Goal: Task Accomplishment & Management: Manage account settings

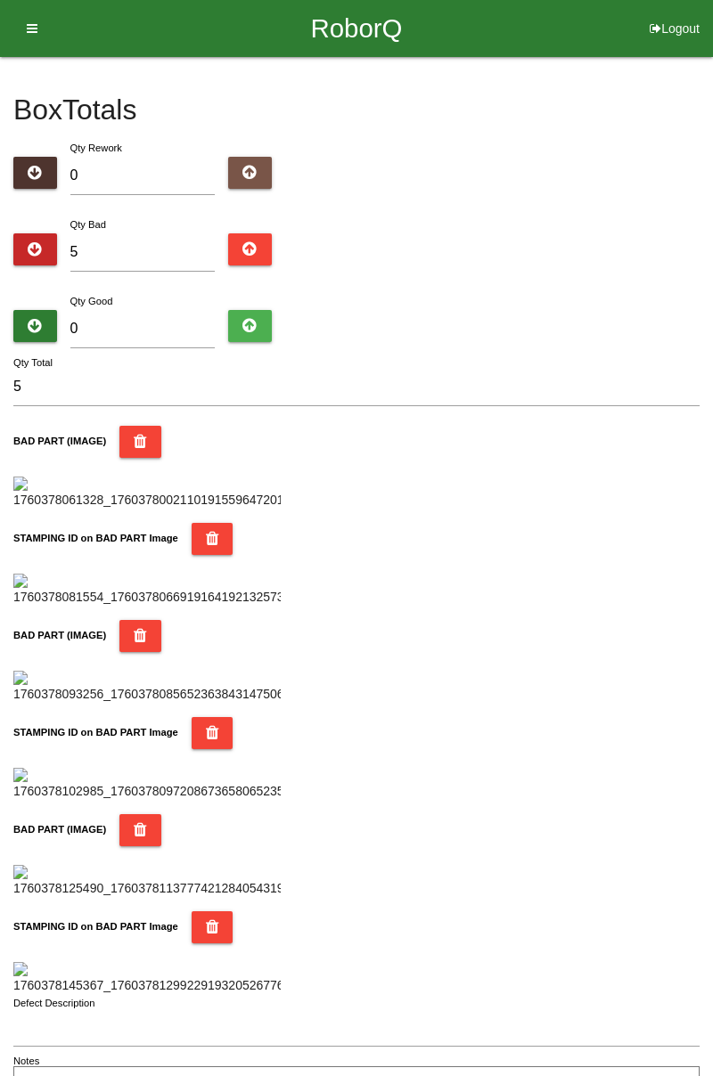
scroll to position [1561, 0]
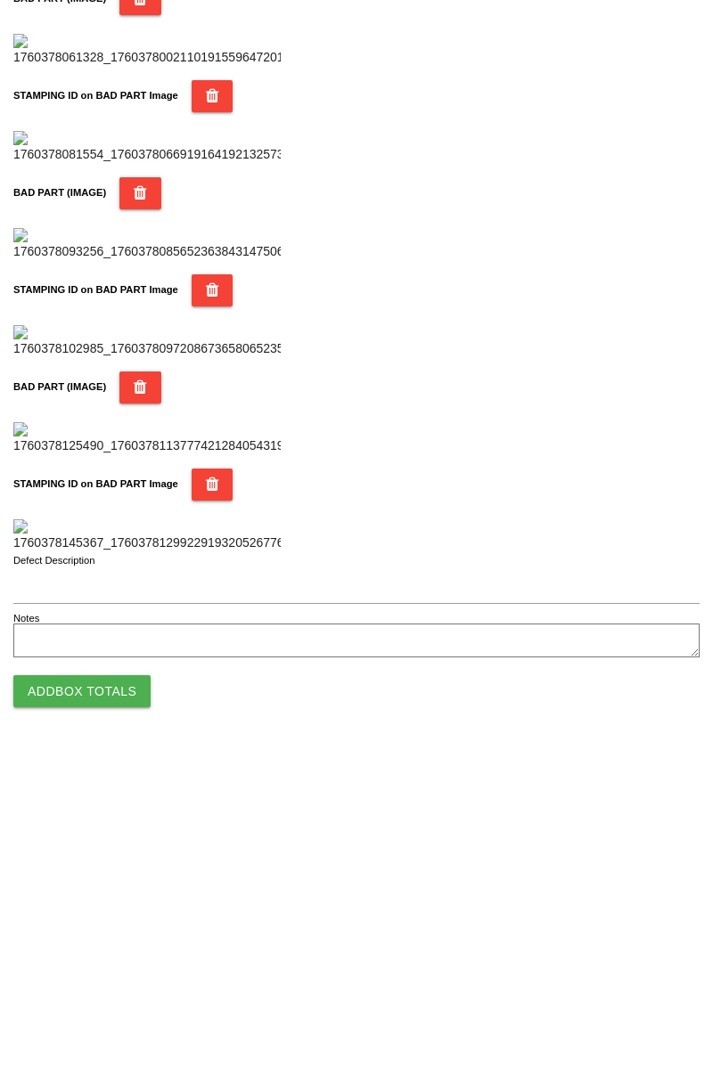
click at [114, 1019] on button "Add Box Totals" at bounding box center [81, 1016] width 137 height 32
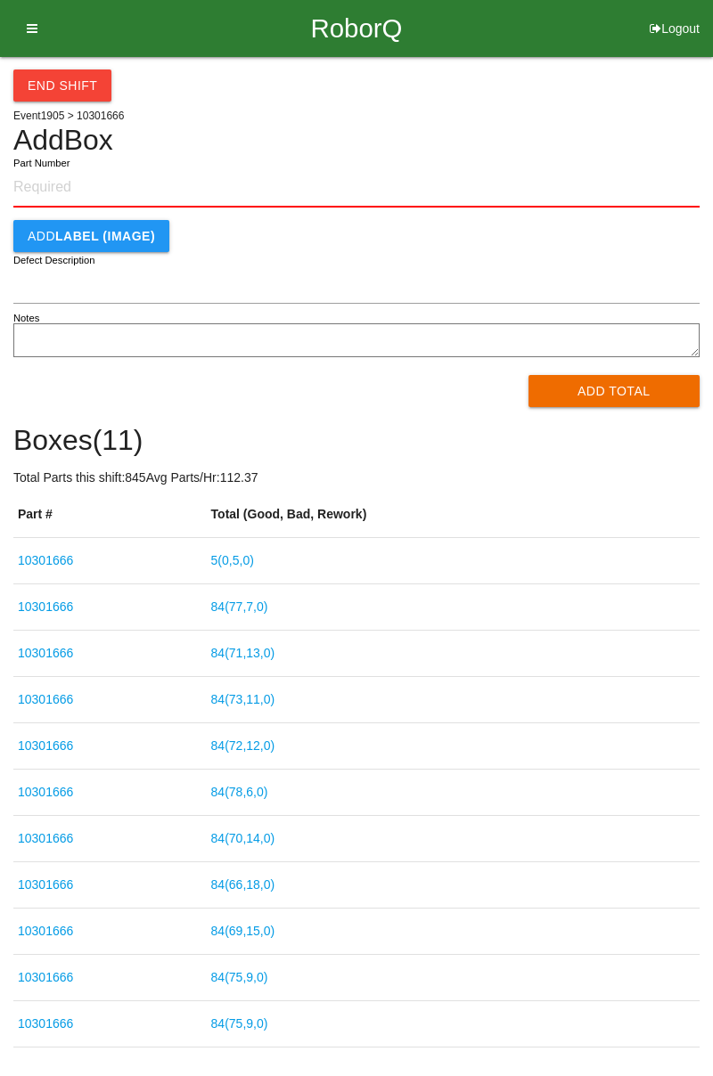
click at [240, 556] on link "5 ( 0 , 5 , 0 )" at bounding box center [232, 560] width 43 height 14
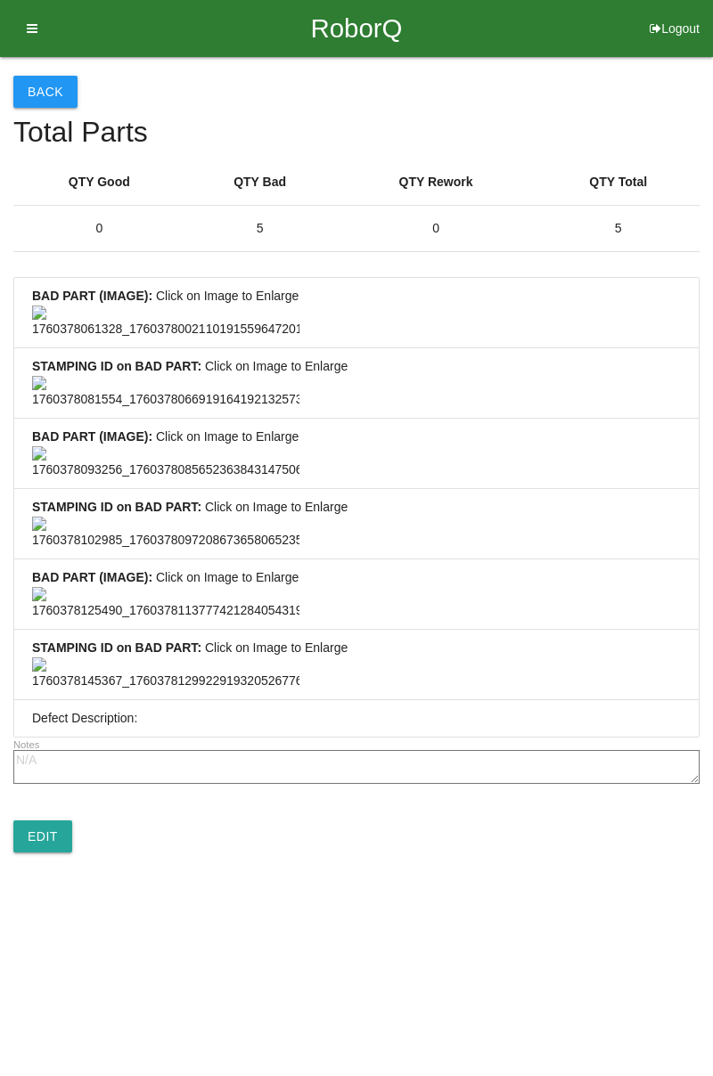
scroll to position [1325, 0]
click at [53, 853] on link "Edit" at bounding box center [42, 837] width 59 height 32
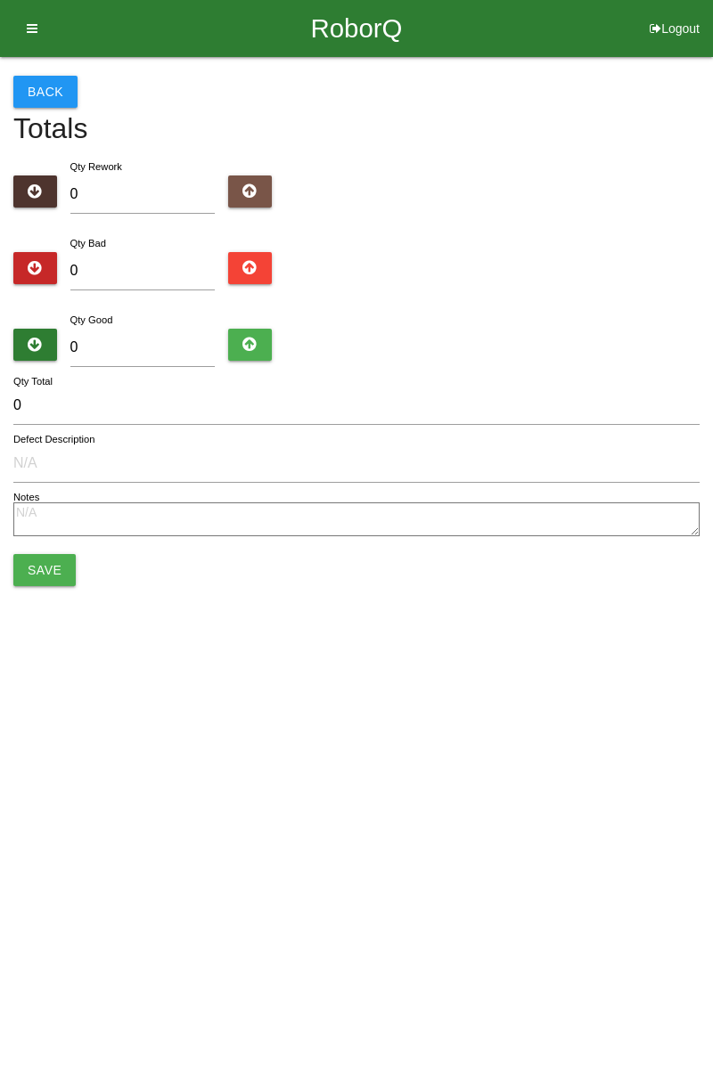
type input "5"
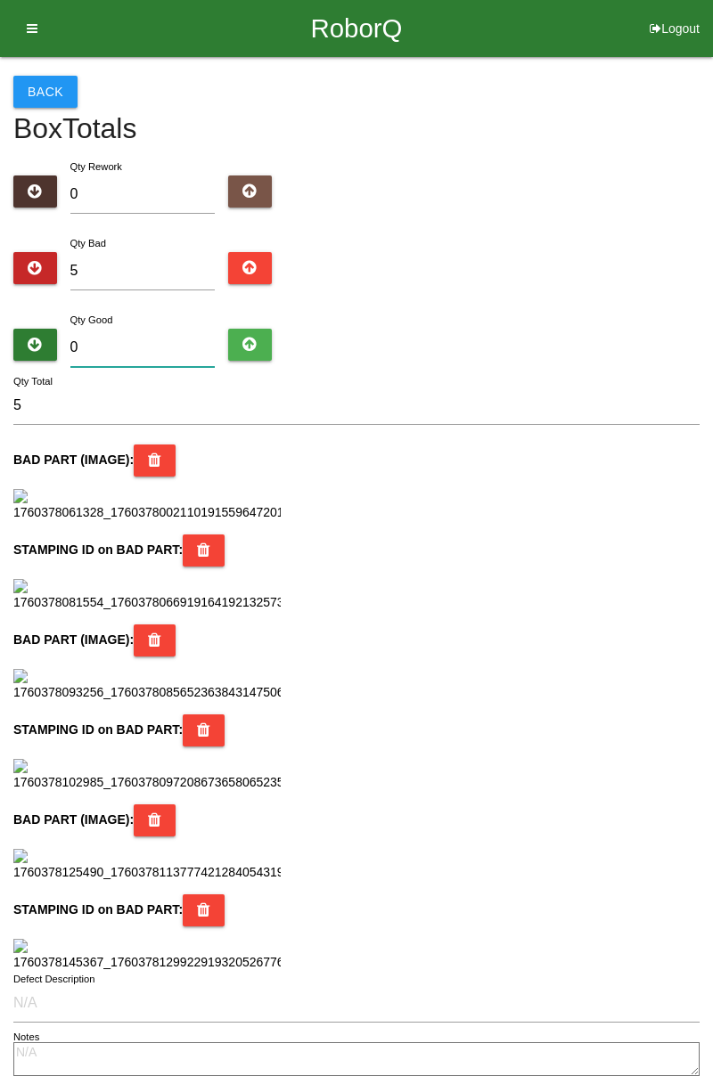
click at [144, 342] on input "0" at bounding box center [142, 348] width 145 height 38
type input "7"
type input "12"
type input "79"
type input "84"
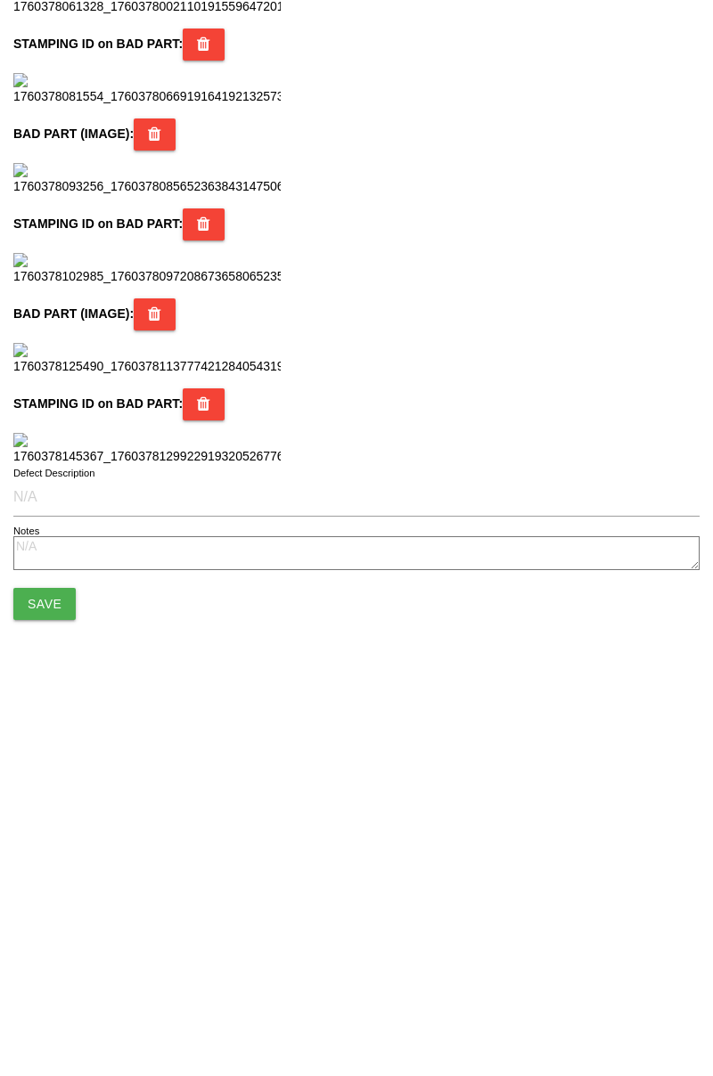
scroll to position [1582, 0]
type input "79"
click at [56, 978] on button "Save" at bounding box center [44, 971] width 62 height 32
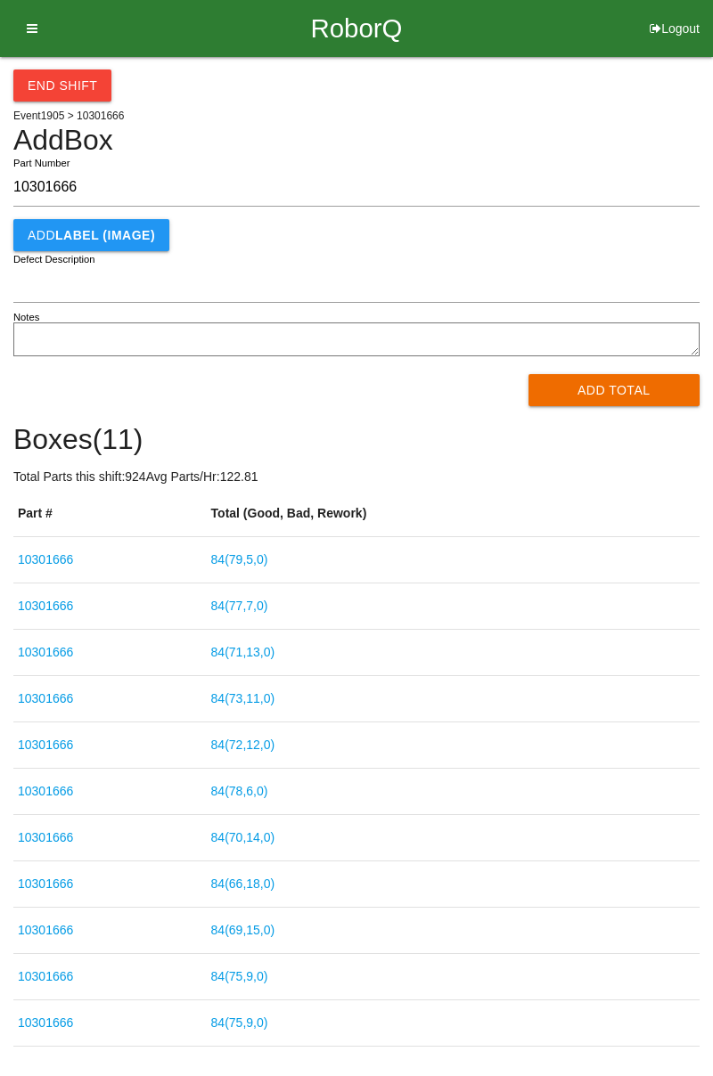
type input "10301666"
click at [586, 394] on button "Add Total" at bounding box center [614, 390] width 172 height 32
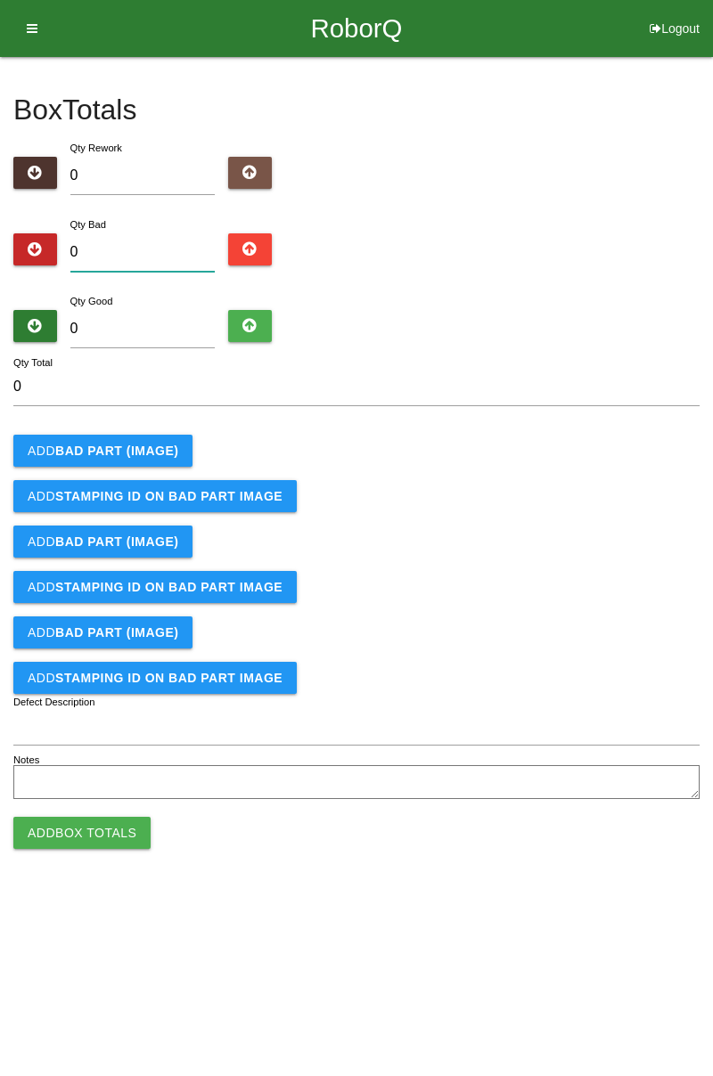
click at [162, 244] on input "0" at bounding box center [142, 252] width 145 height 38
type input "4"
click at [154, 444] on b "BAD PART (IMAGE)" at bounding box center [116, 451] width 123 height 14
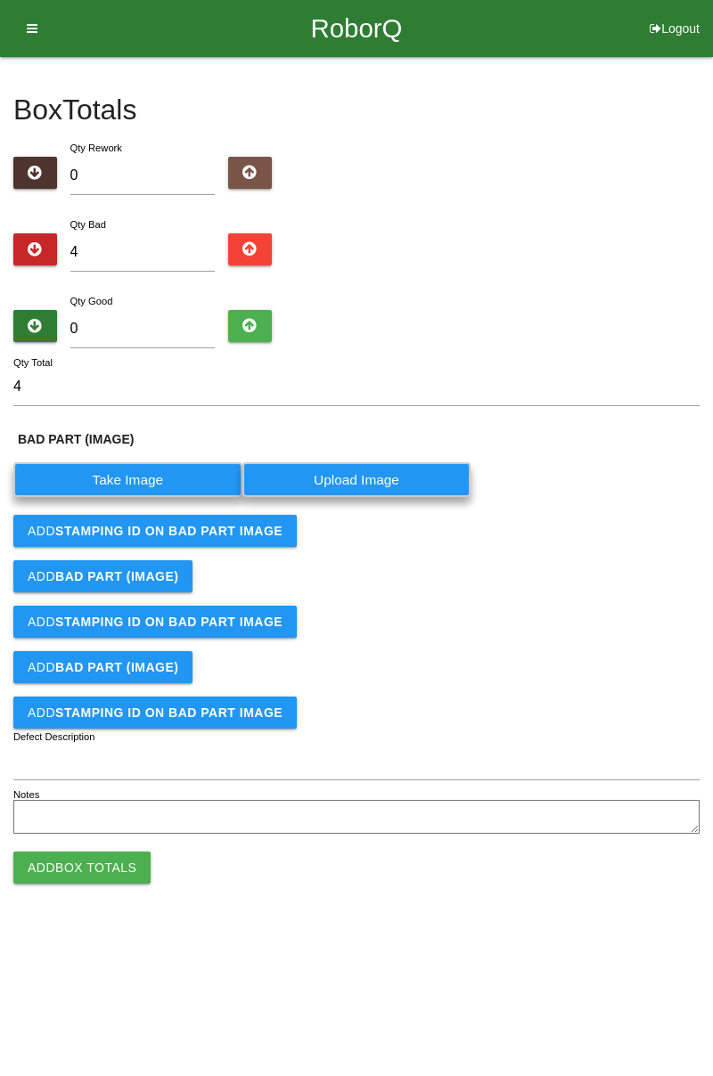
click at [155, 475] on label "Take Image" at bounding box center [127, 479] width 229 height 35
click at [0, 0] on \(IMAGE\) "Take Image" at bounding box center [0, 0] width 0 height 0
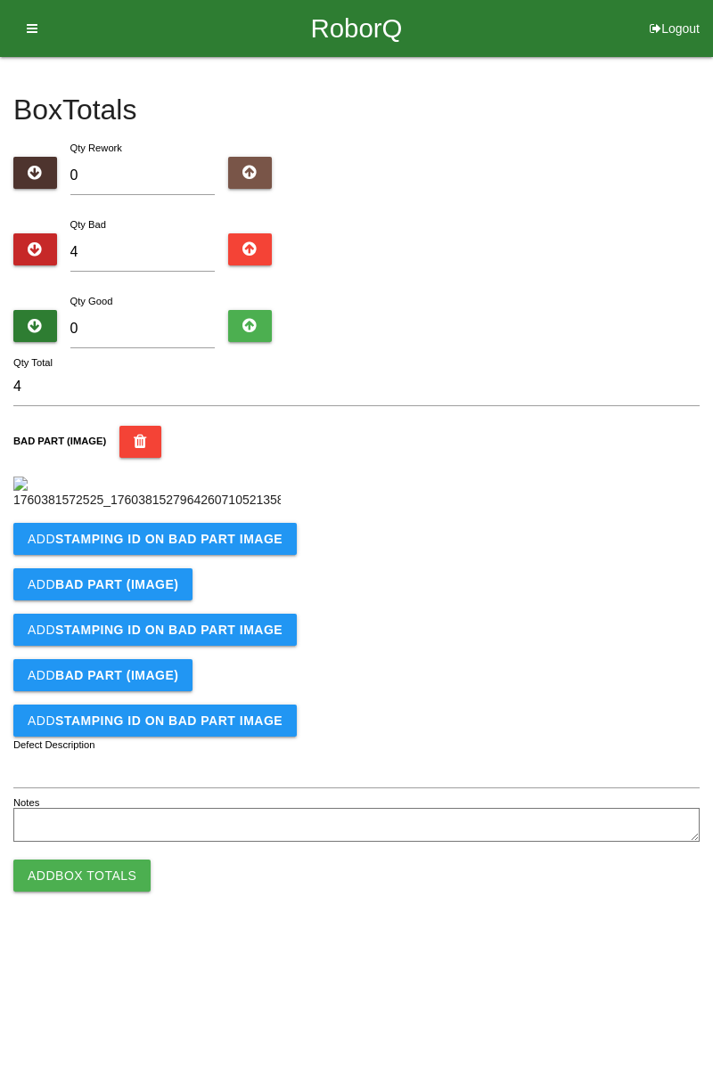
click at [187, 555] on button "Add STAMPING ID on BAD PART Image" at bounding box center [154, 539] width 283 height 32
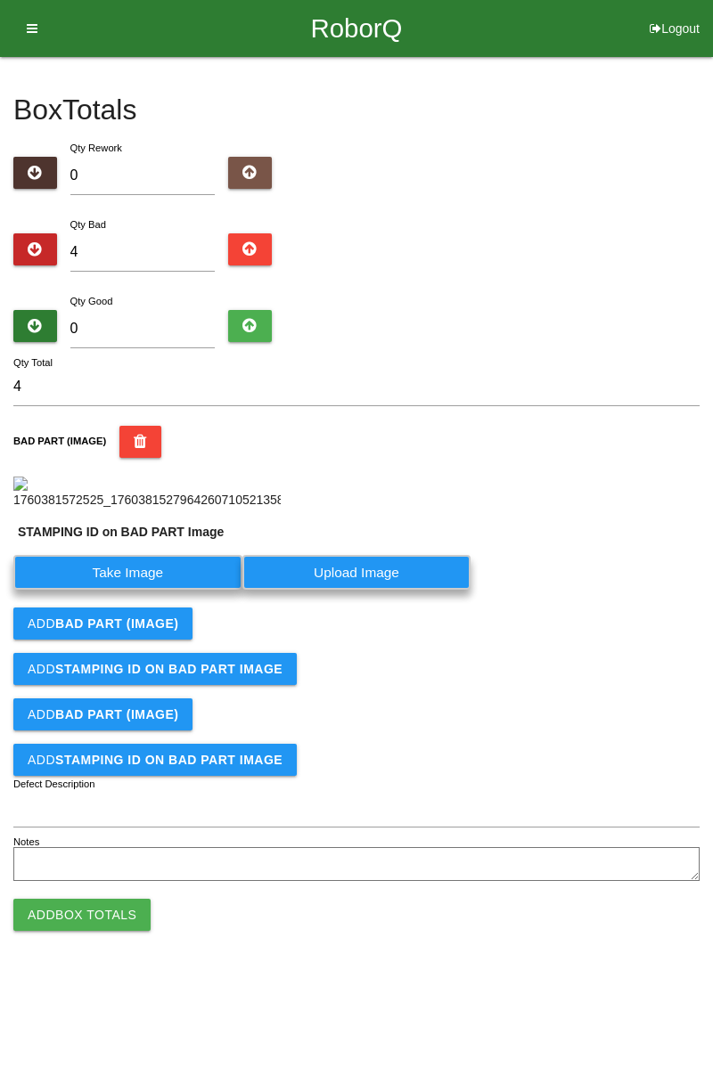
click at [143, 590] on label "Take Image" at bounding box center [127, 572] width 229 height 35
click at [0, 0] on PART "Take Image" at bounding box center [0, 0] width 0 height 0
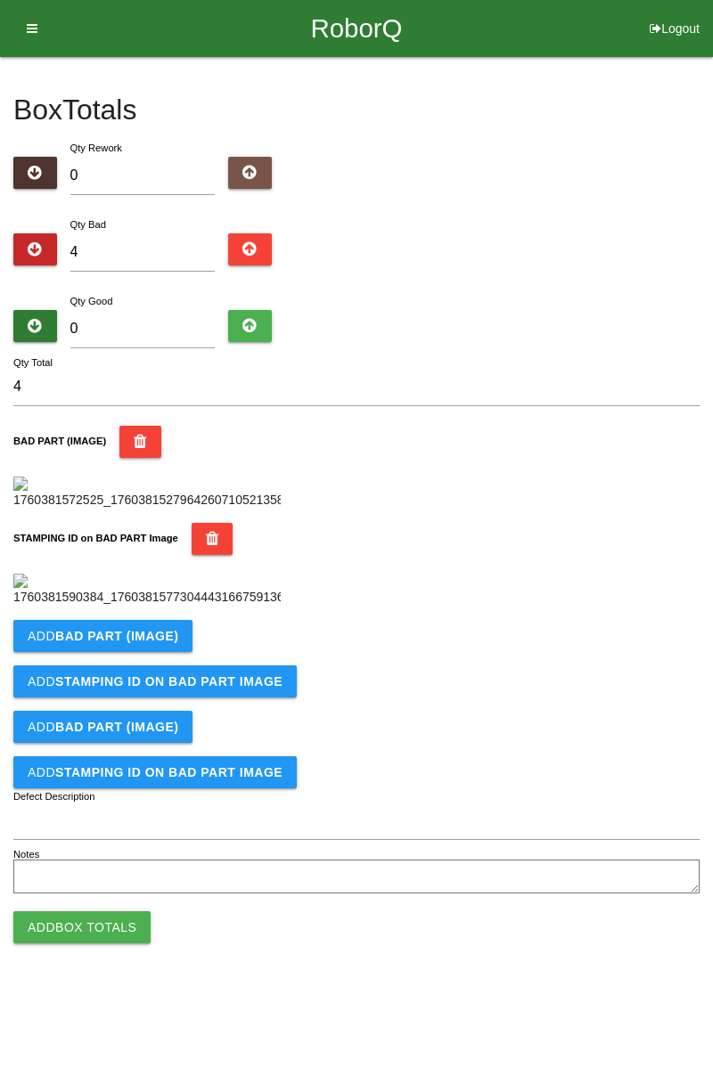
scroll to position [392, 0]
click at [160, 652] on button "Add BAD PART (IMAGE)" at bounding box center [102, 636] width 179 height 32
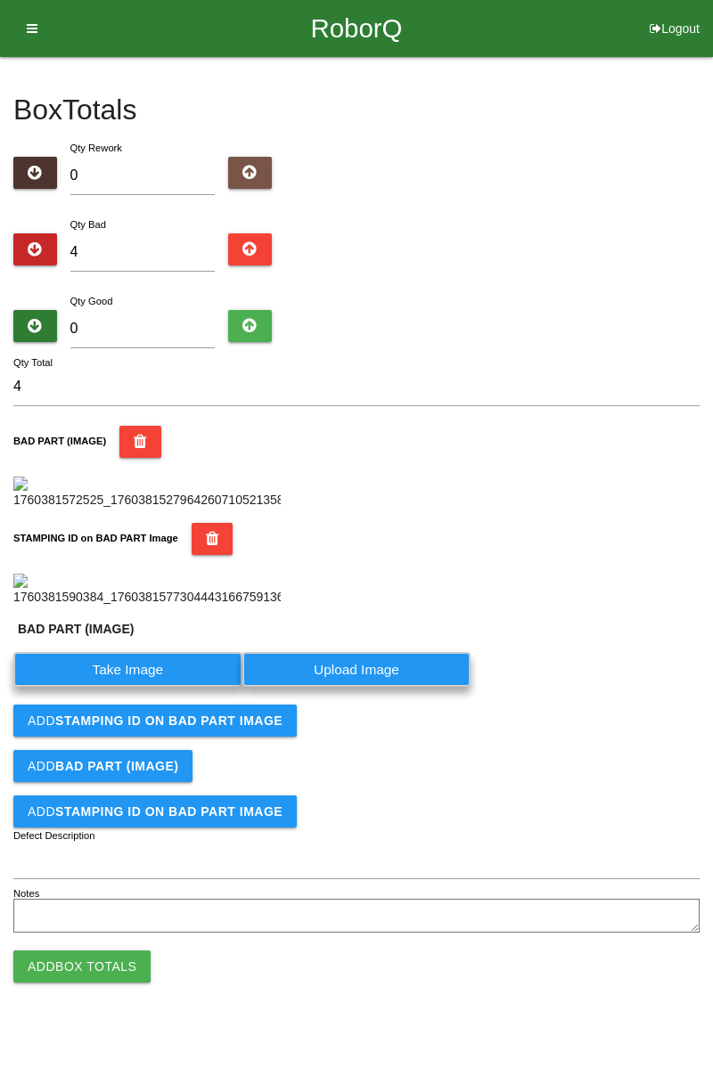
click at [147, 687] on label "Take Image" at bounding box center [127, 669] width 229 height 35
click at [0, 0] on \(IMAGE\) "Take Image" at bounding box center [0, 0] width 0 height 0
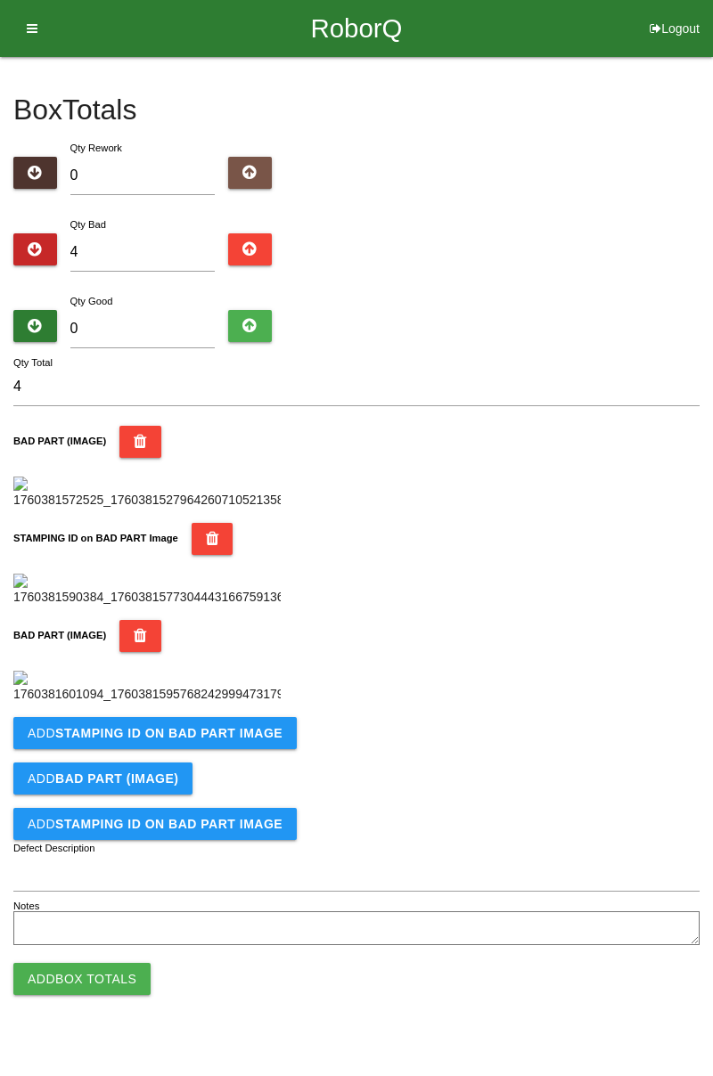
scroll to position [684, 0]
click at [201, 749] on button "Add STAMPING ID on BAD PART Image" at bounding box center [154, 733] width 283 height 32
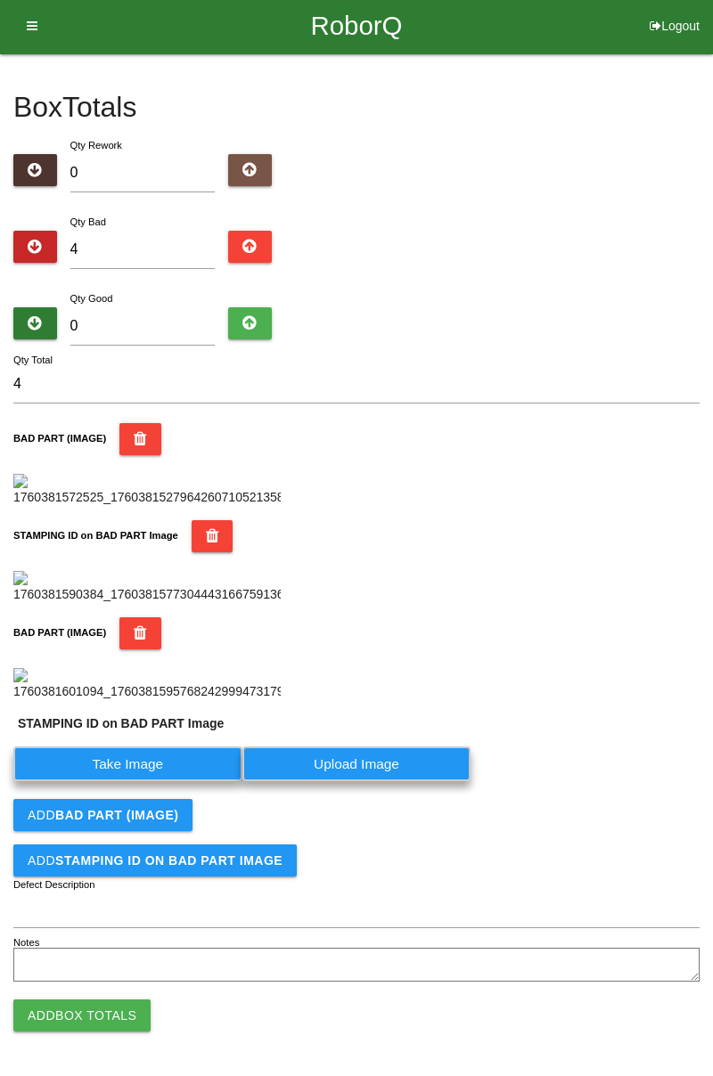
click at [160, 781] on label "Take Image" at bounding box center [127, 764] width 229 height 35
click at [0, 0] on PART "Take Image" at bounding box center [0, 0] width 0 height 0
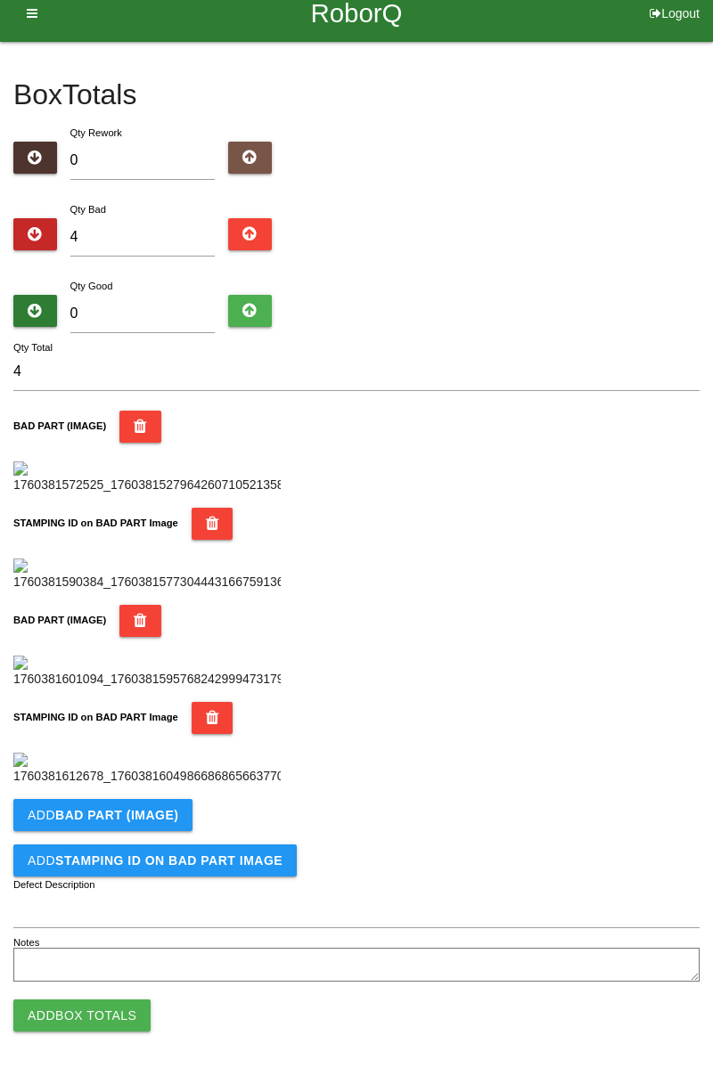
scroll to position [977, 0]
click at [166, 821] on b "BAD PART (IMAGE)" at bounding box center [116, 815] width 123 height 14
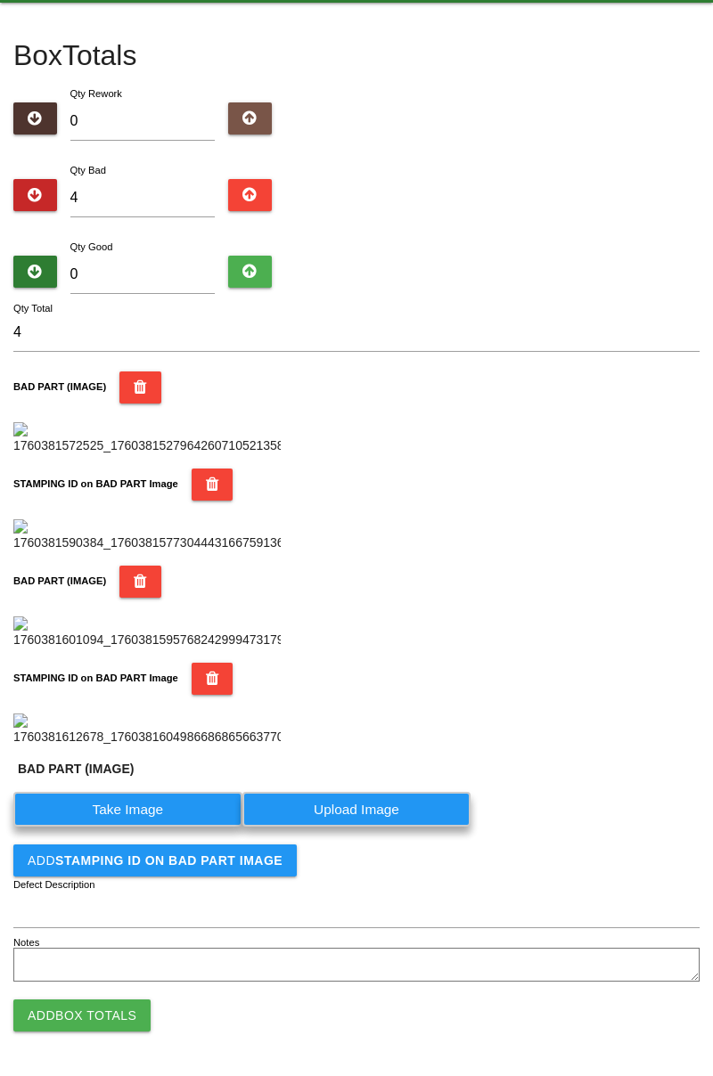
click at [150, 827] on label "Take Image" at bounding box center [127, 809] width 229 height 35
click at [0, 0] on \(IMAGE\) "Take Image" at bounding box center [0, 0] width 0 height 0
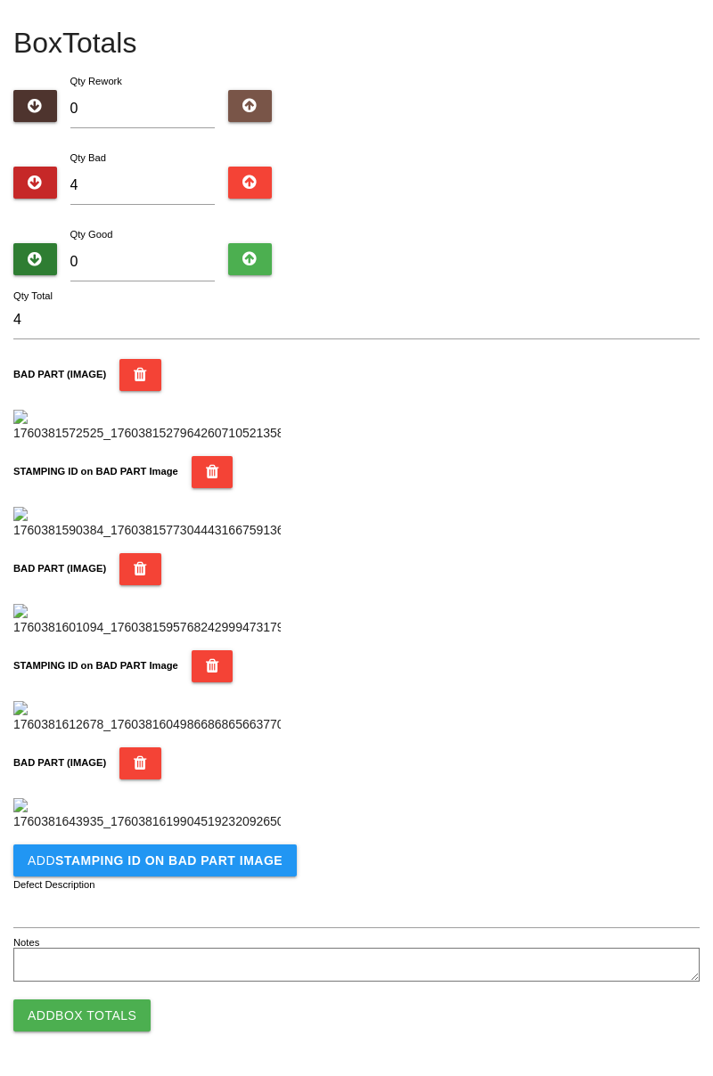
scroll to position [1269, 0]
click at [238, 866] on b "STAMPING ID on BAD PART Image" at bounding box center [168, 861] width 227 height 14
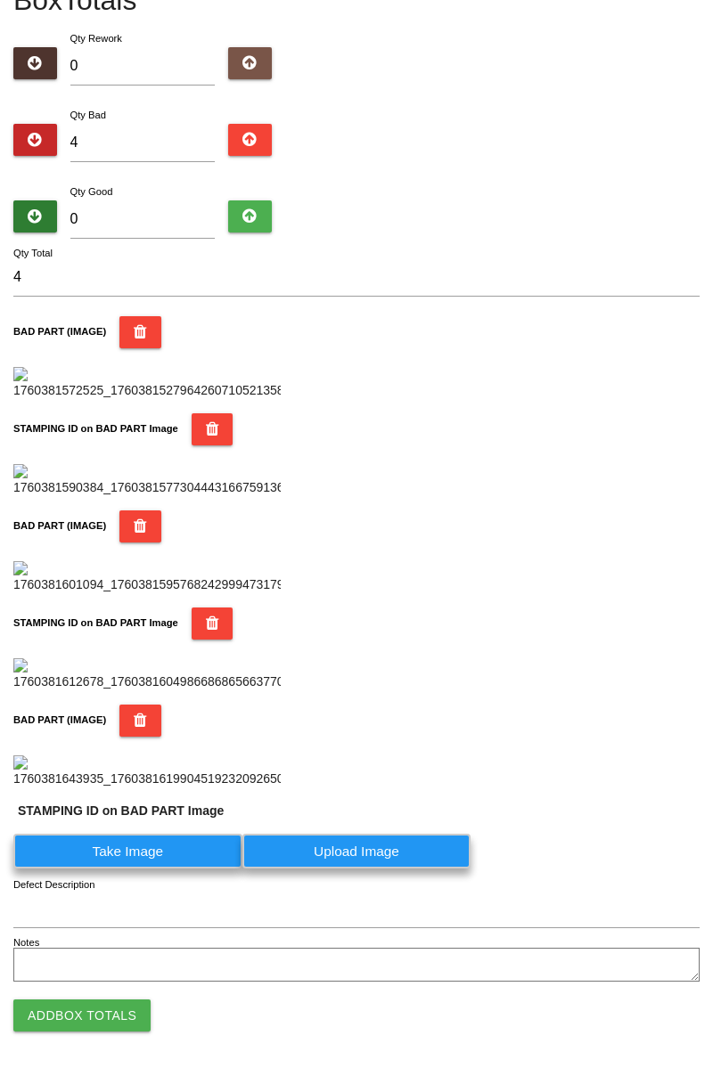
click at [186, 869] on label "Take Image" at bounding box center [127, 851] width 229 height 35
click at [0, 0] on PART "Take Image" at bounding box center [0, 0] width 0 height 0
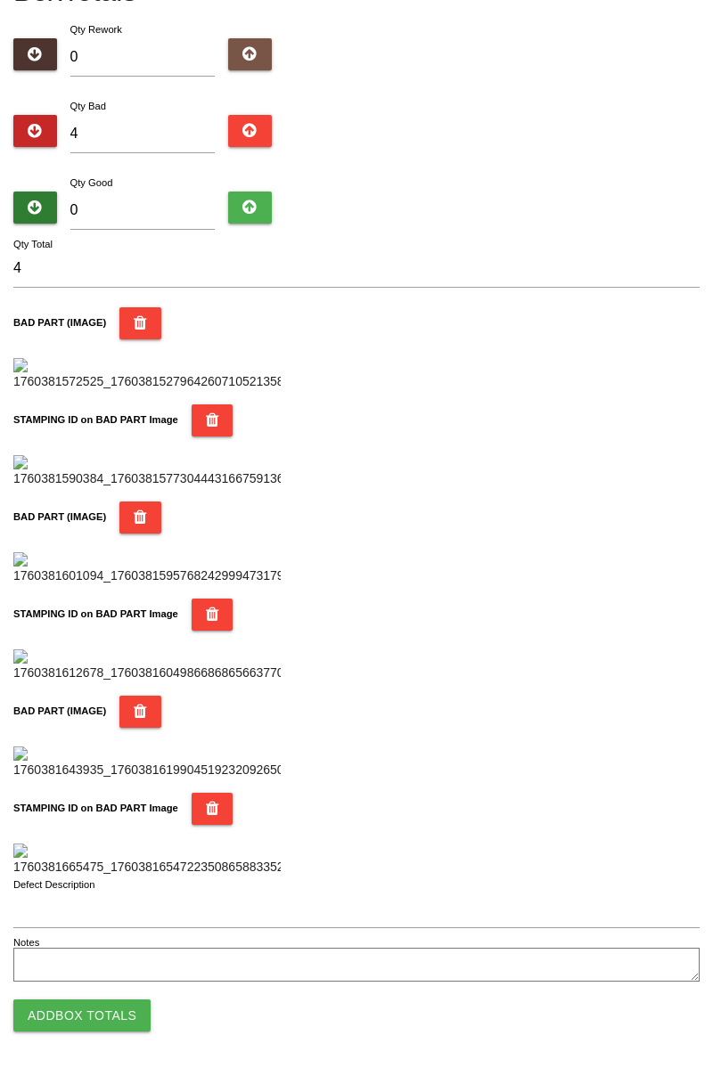
scroll to position [0, 0]
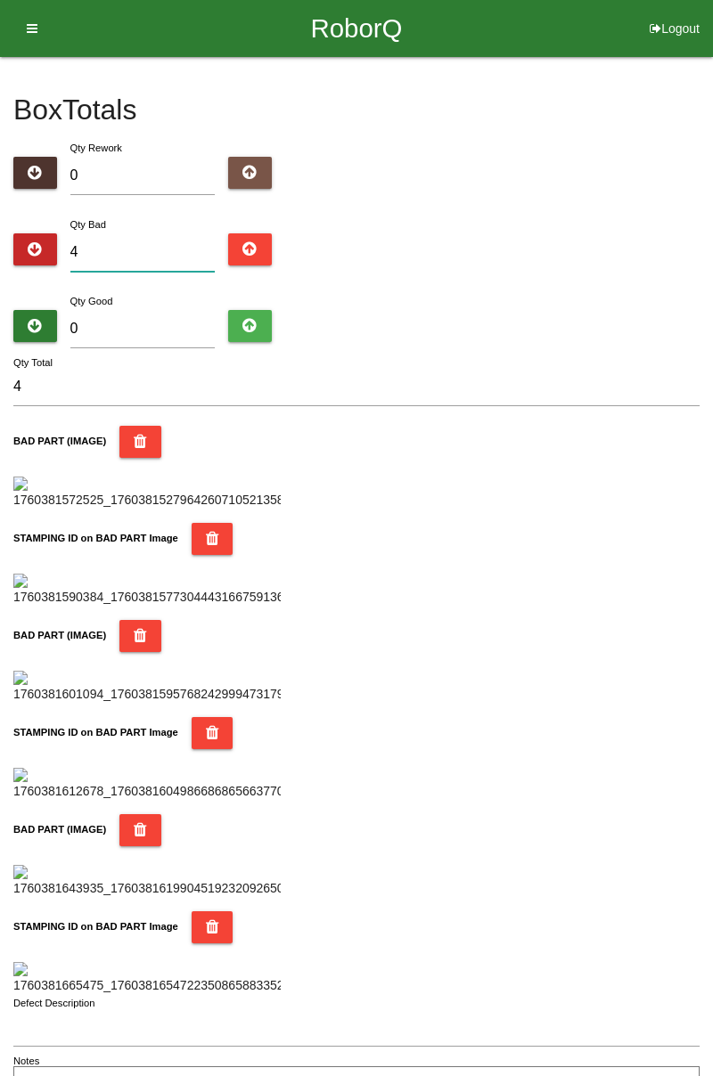
click at [159, 247] on input "4" at bounding box center [142, 252] width 145 height 38
type input "0"
type input "6"
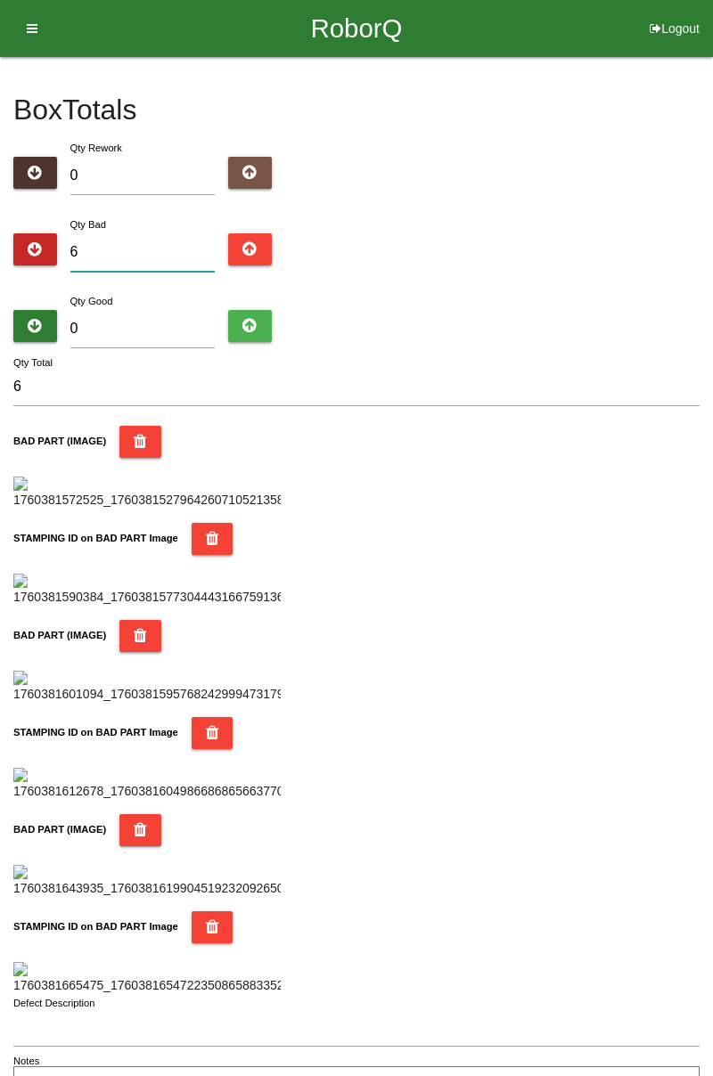
type input "67"
type input "6"
type input "0"
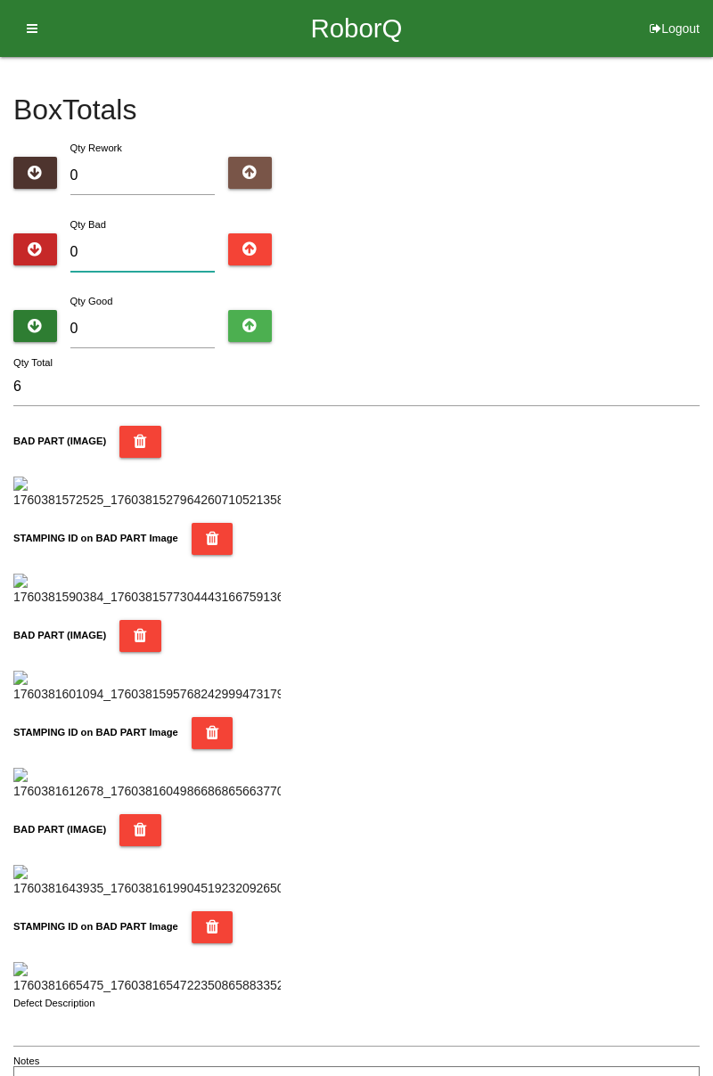
type input "0"
type input "7"
click at [192, 321] on input "0" at bounding box center [142, 329] width 145 height 38
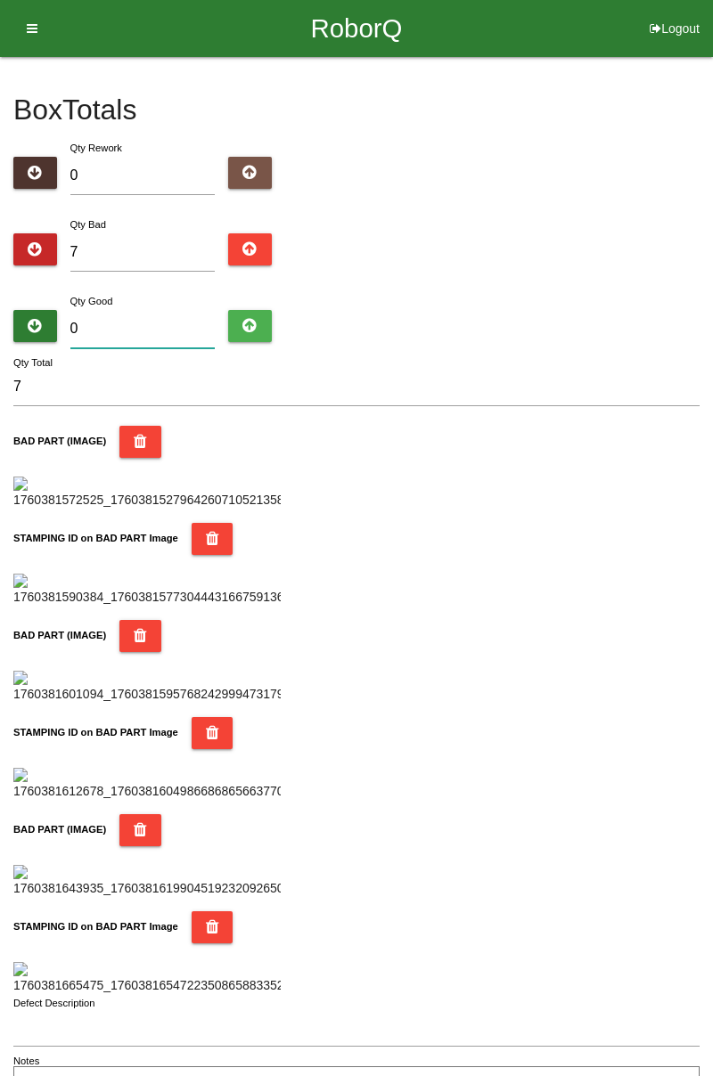
type input "7"
type input "14"
type input "77"
type input "84"
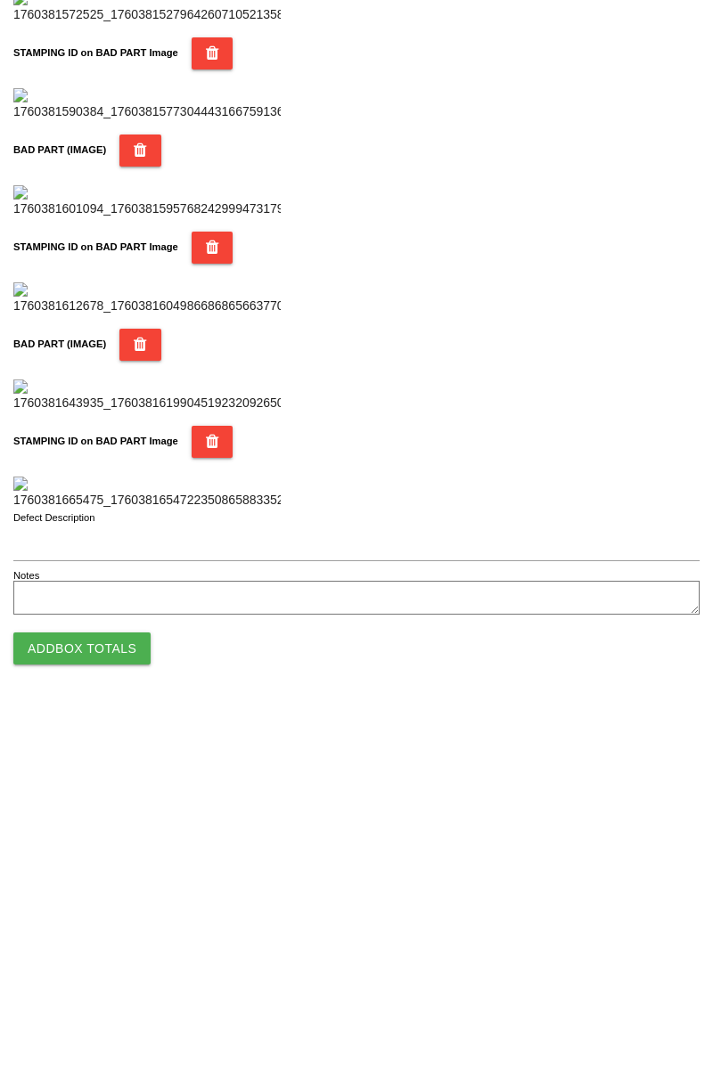
type input "77"
click at [117, 1026] on button "Add Box Totals" at bounding box center [81, 1016] width 137 height 32
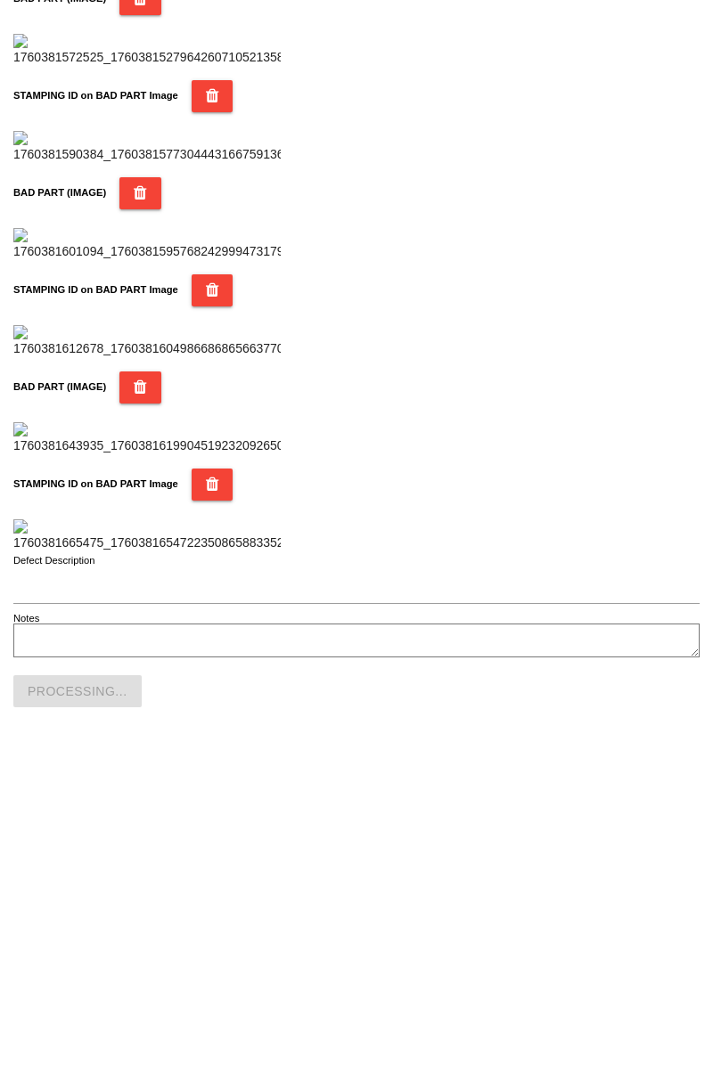
scroll to position [1561, 0]
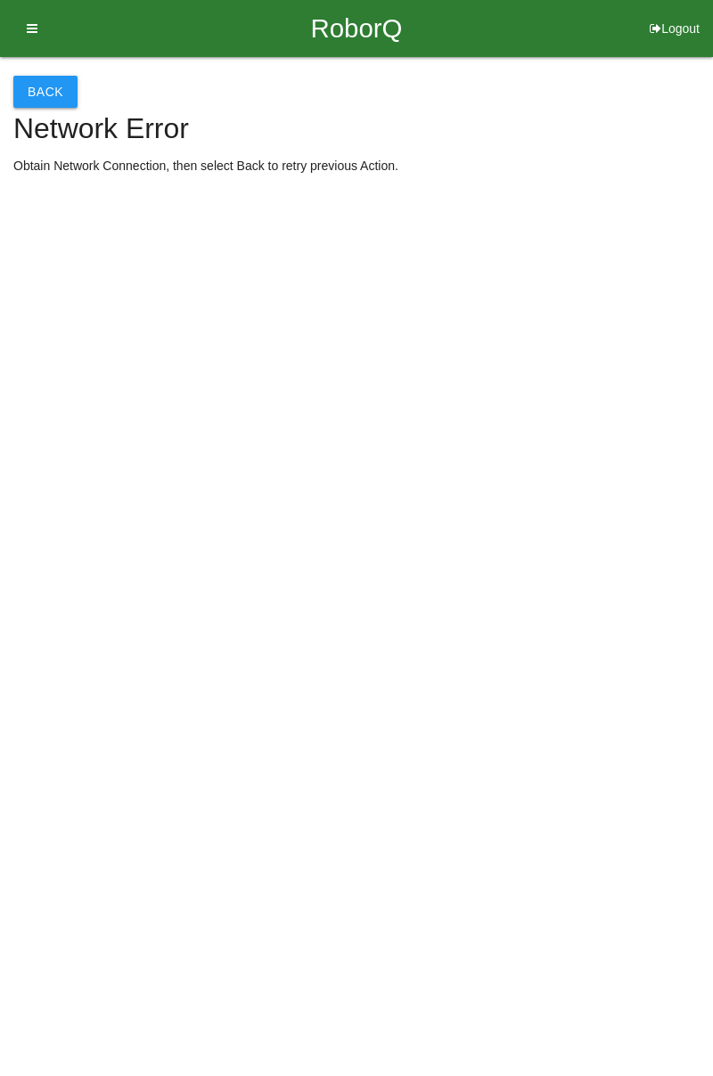
click at [45, 89] on button "Back" at bounding box center [45, 92] width 64 height 32
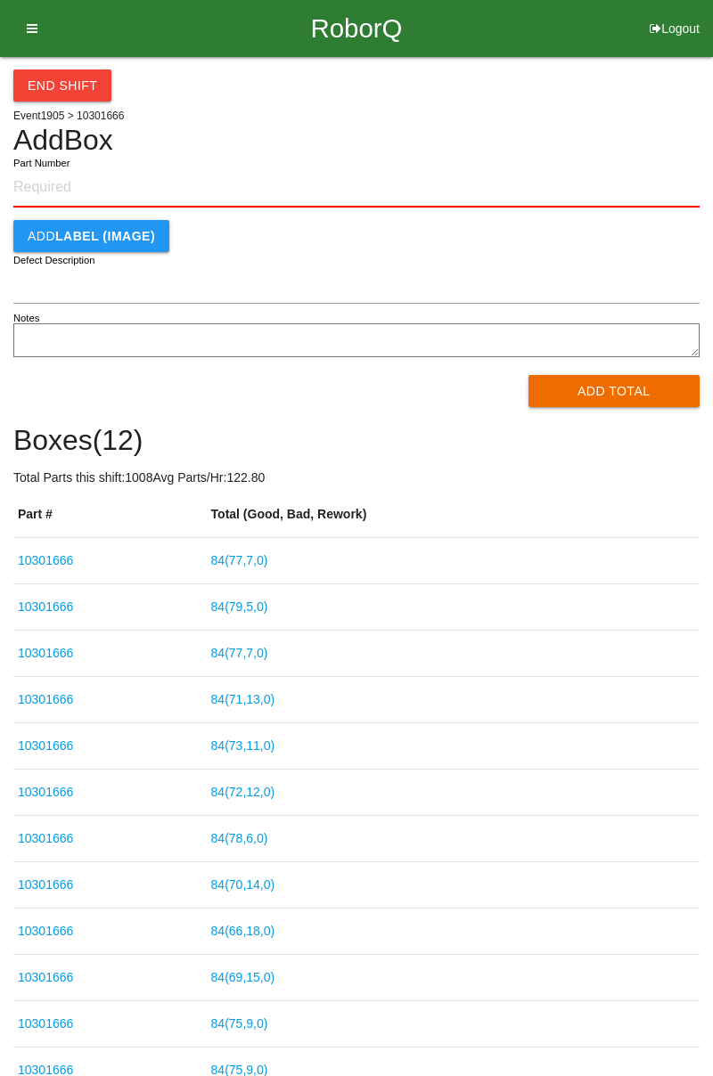
click at [73, 97] on button "End Shift" at bounding box center [62, 86] width 98 height 32
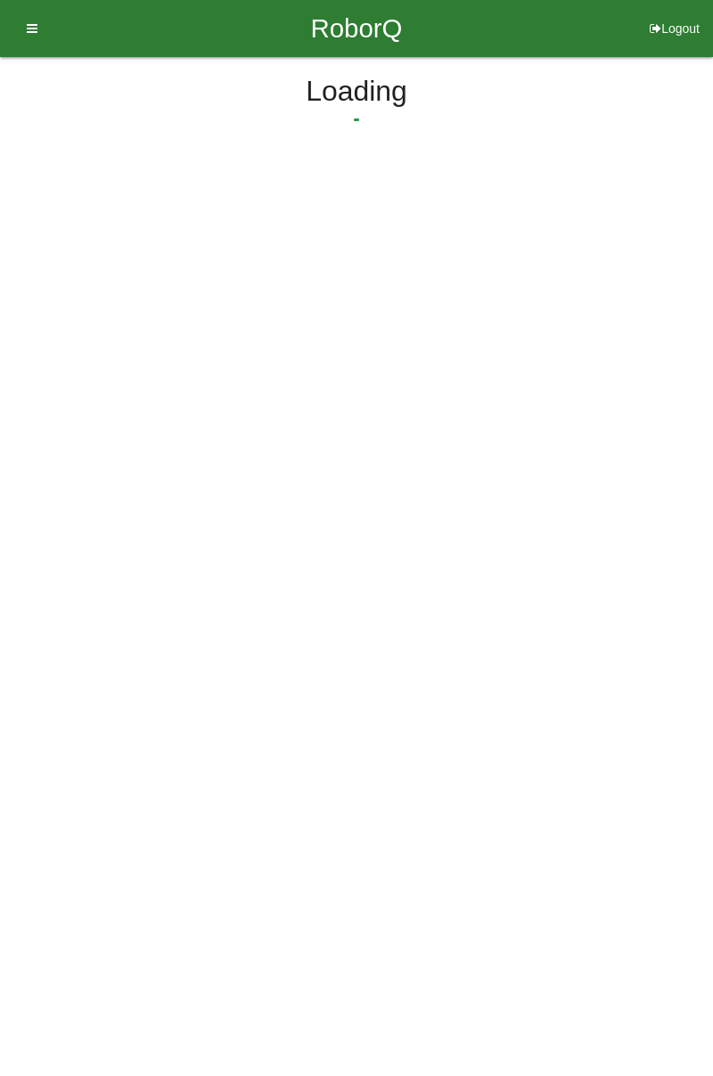
select select "3"
select select "33"
select select "2"
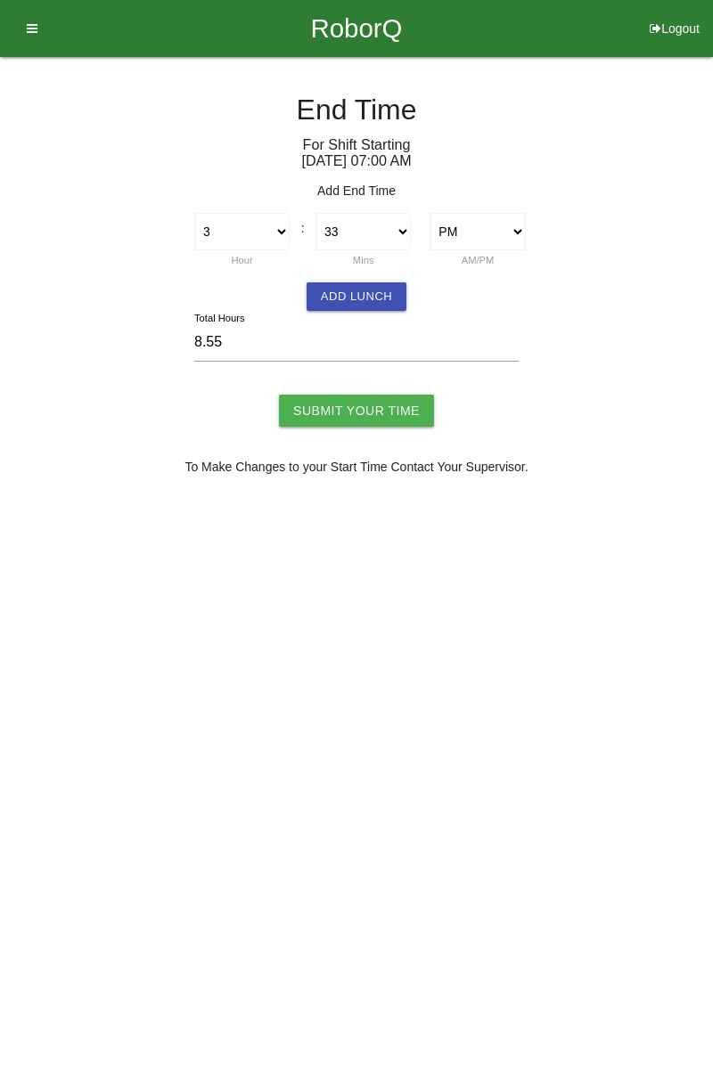
click at [358, 289] on button "Add Lunch" at bounding box center [357, 296] width 100 height 29
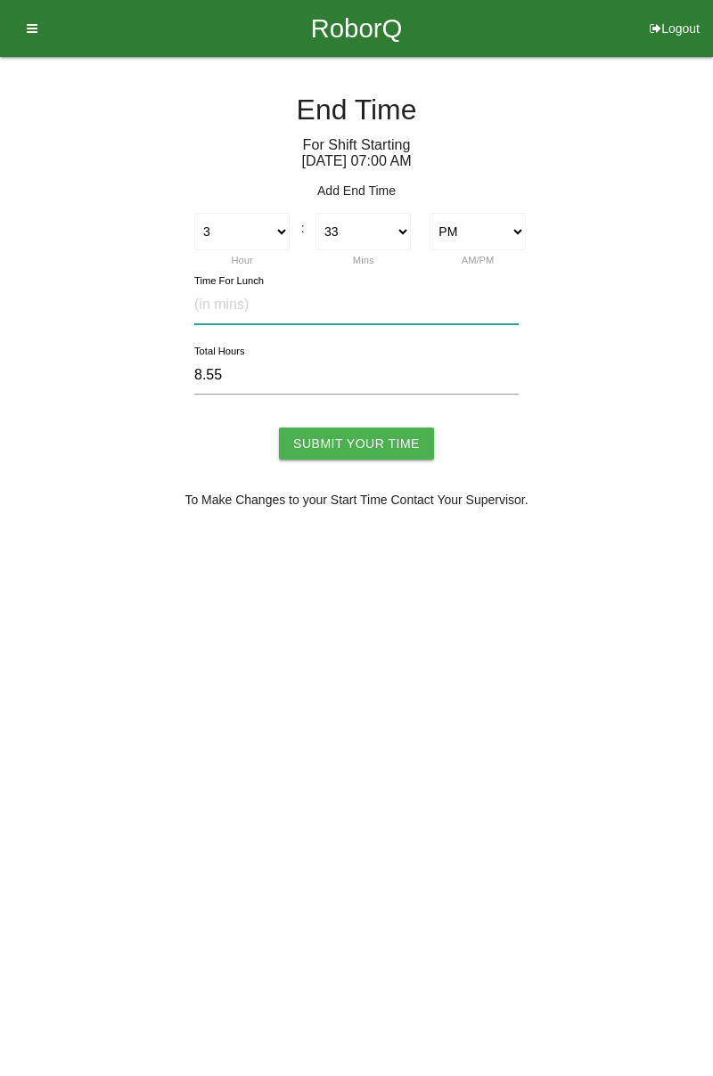
click at [266, 304] on input "text" at bounding box center [356, 305] width 324 height 38
click at [403, 234] on select "00 01 02 03 04 05 06 07 08 09 10 11 12 13 14 15 16 17 18 19 20 21 22 23 24 25 2…" at bounding box center [362, 231] width 95 height 37
select select "30"
click at [315, 213] on select "00 01 02 03 04 05 06 07 08 09 10 11 12 13 14 15 16 17 18 19 20 21 22 23 24 25 2…" at bounding box center [362, 231] width 95 height 37
type input "8.50"
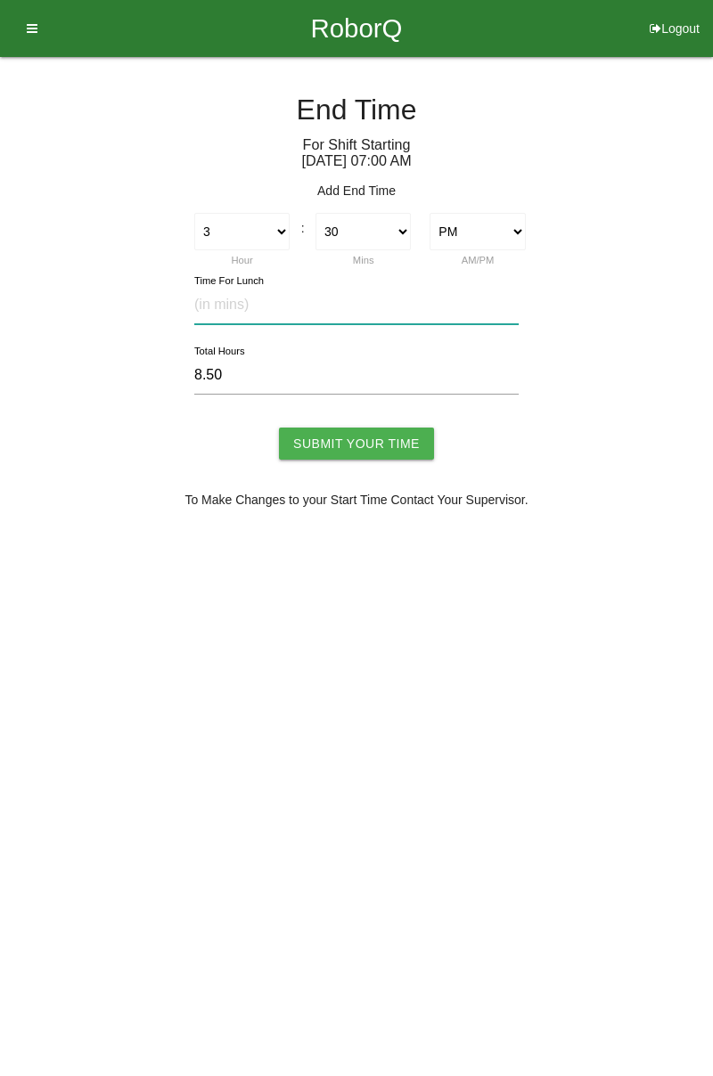
click at [277, 300] on input "text" at bounding box center [356, 305] width 324 height 38
type input "30"
type input "8.00"
click at [384, 435] on input "Submit Your Time" at bounding box center [356, 444] width 155 height 32
type input "Processing..."
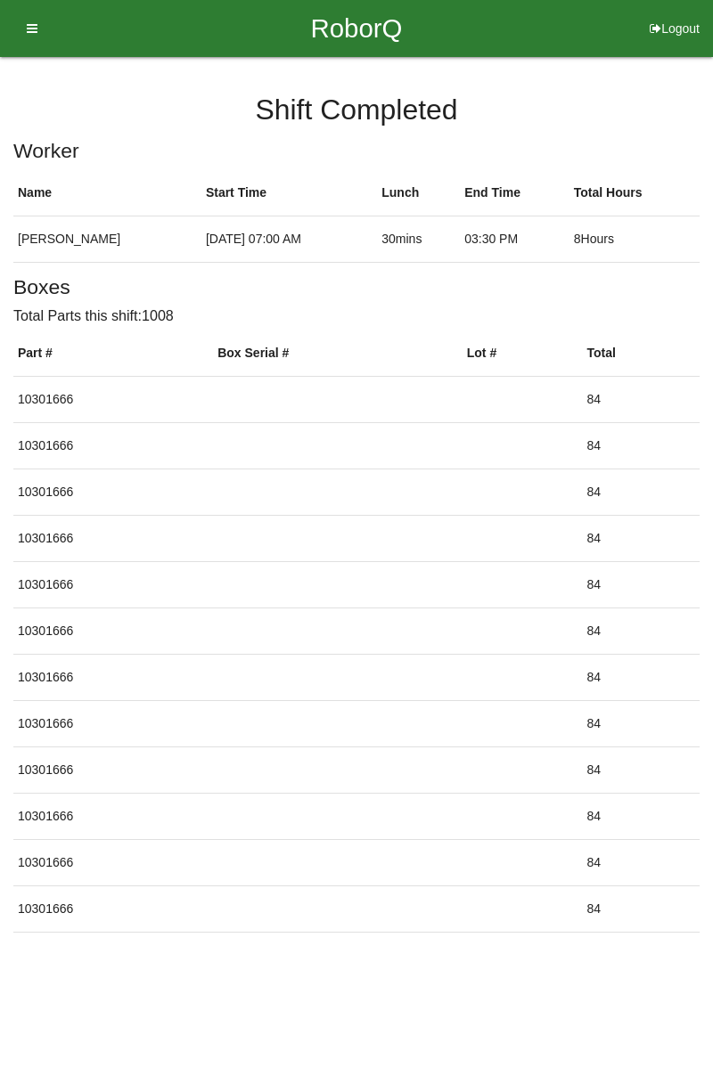
click at [678, 13] on button "Logout" at bounding box center [674, 6] width 77 height 13
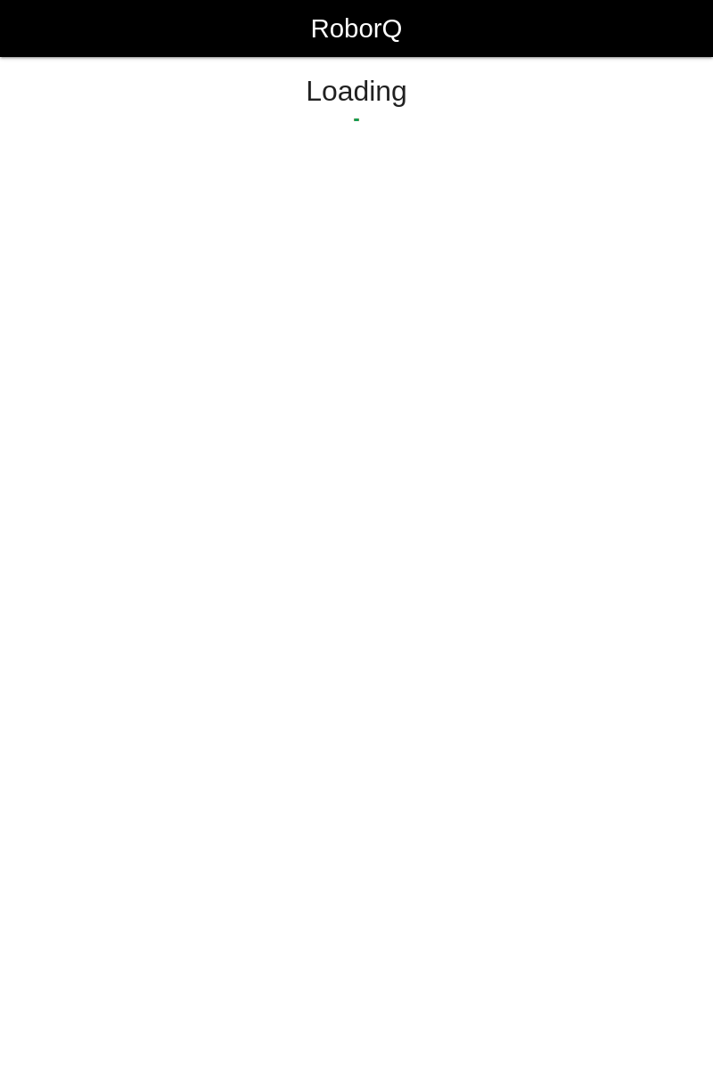
select select "Worker"
